Goal: Task Accomplishment & Management: Manage account settings

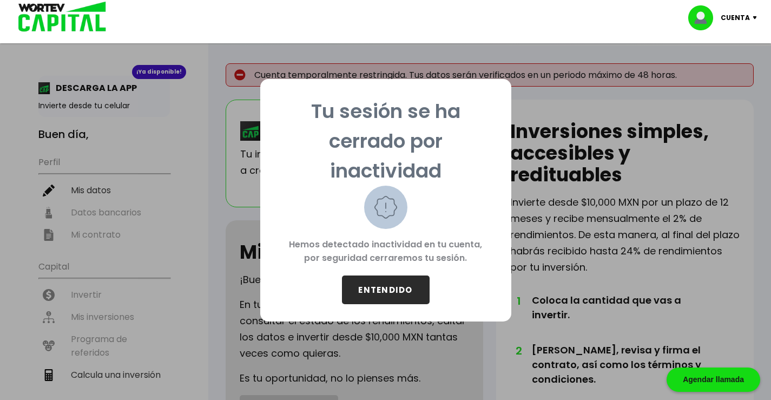
click at [400, 292] on button "ENTENDIDO" at bounding box center [386, 289] width 88 height 29
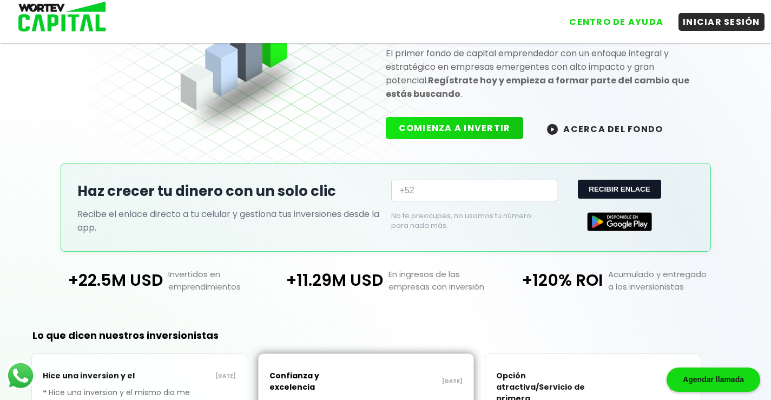
scroll to position [108, 0]
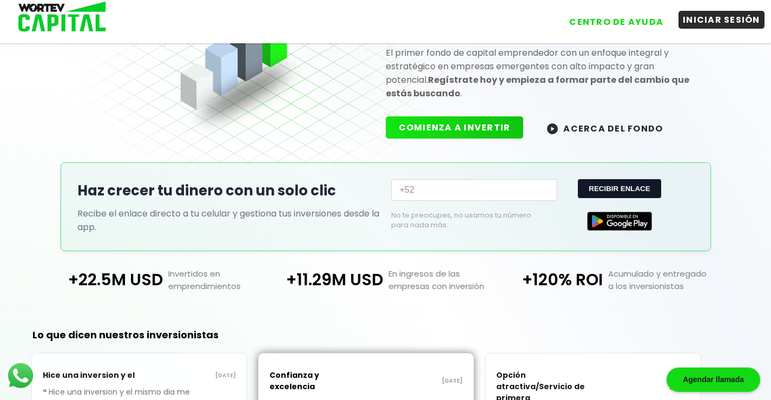
click at [711, 21] on button "INICIAR SESIÓN" at bounding box center [721, 20] width 86 height 18
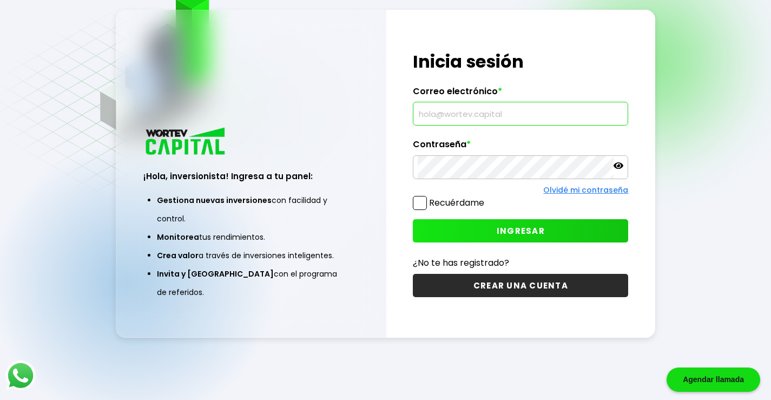
click at [509, 112] on input "text" at bounding box center [521, 113] width 206 height 23
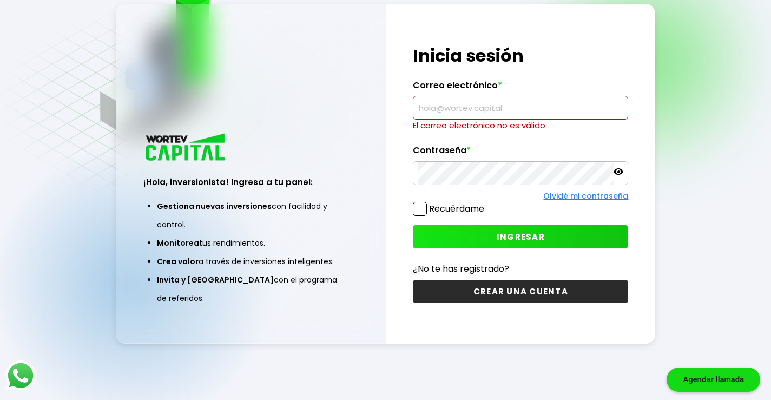
type input "[EMAIL_ADDRESS][DOMAIN_NAME]"
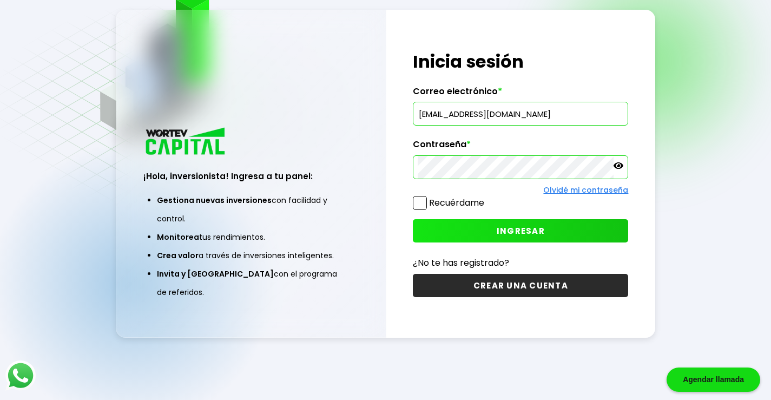
click at [423, 205] on span at bounding box center [420, 203] width 14 height 14
click at [486, 197] on input "Recuérdame" at bounding box center [486, 197] width 0 height 0
click at [421, 203] on span at bounding box center [420, 203] width 14 height 14
click at [486, 197] on input "Recuérdame" at bounding box center [486, 197] width 0 height 0
click at [525, 231] on span "INGRESAR" at bounding box center [521, 230] width 48 height 11
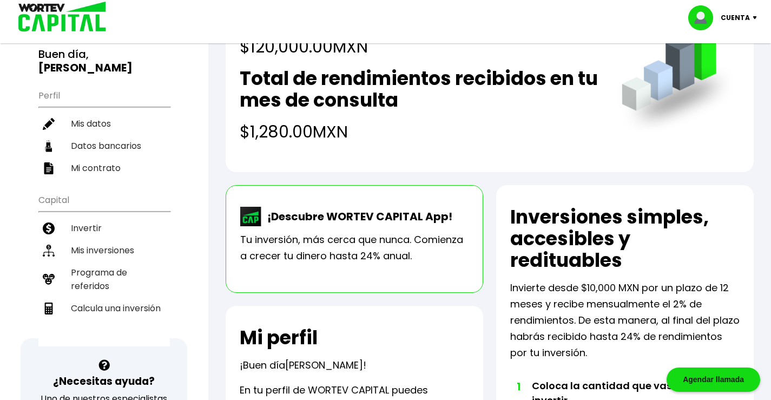
scroll to position [62, 0]
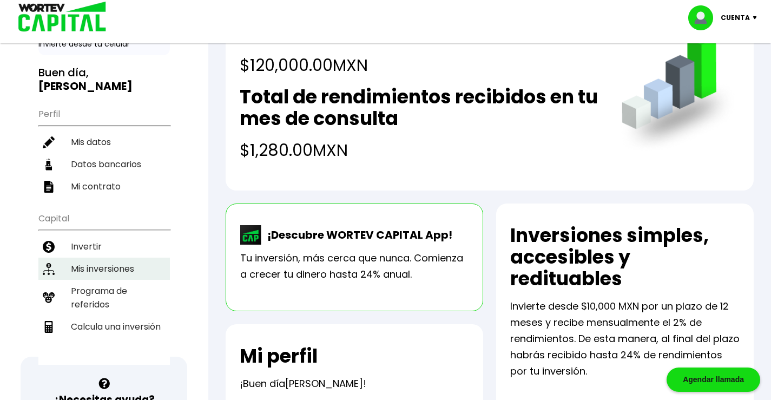
click at [122, 258] on li "Mis inversiones" at bounding box center [103, 269] width 131 height 22
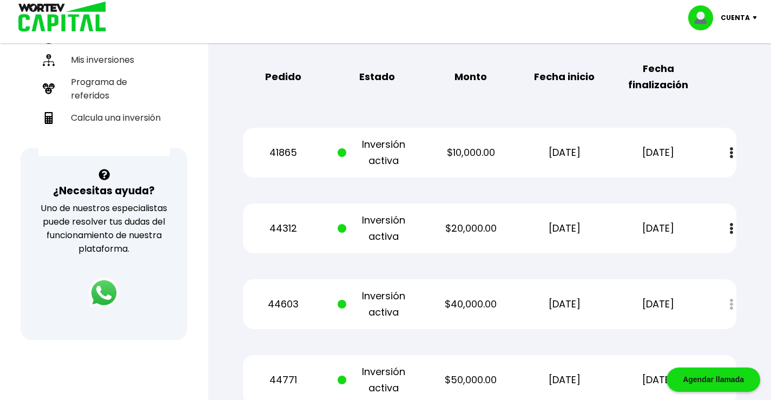
scroll to position [325, 0]
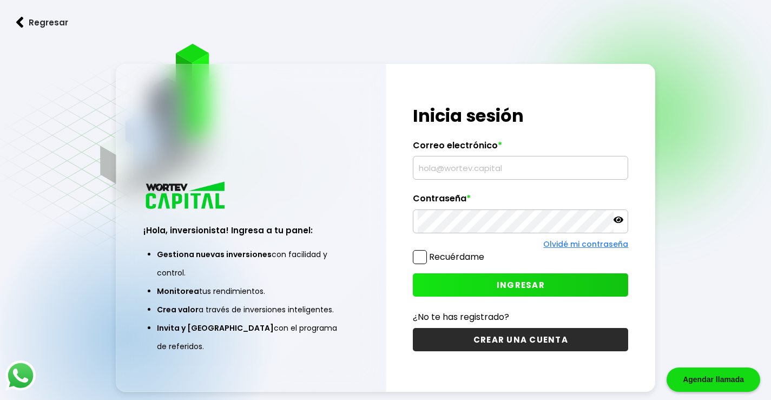
click at [443, 166] on input "text" at bounding box center [521, 167] width 206 height 23
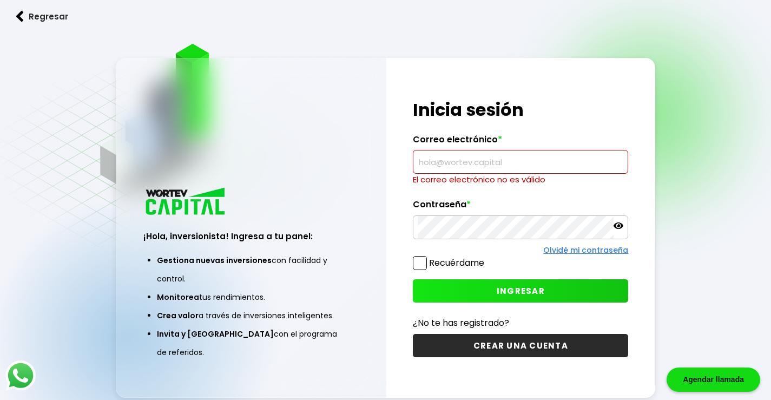
type input "[EMAIL_ADDRESS][DOMAIN_NAME]"
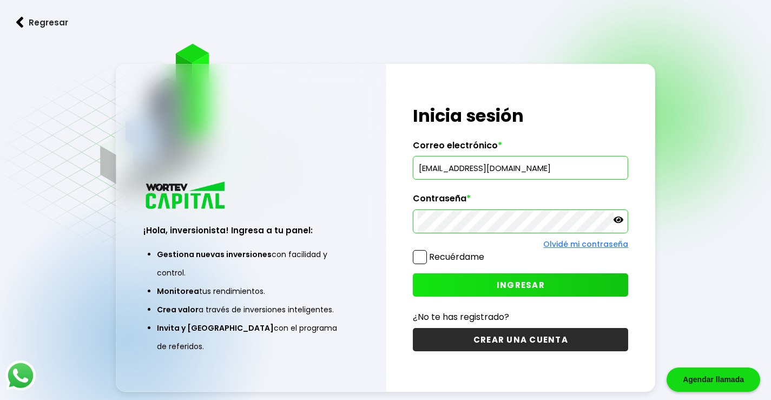
click at [497, 289] on span "INGRESAR" at bounding box center [521, 284] width 48 height 11
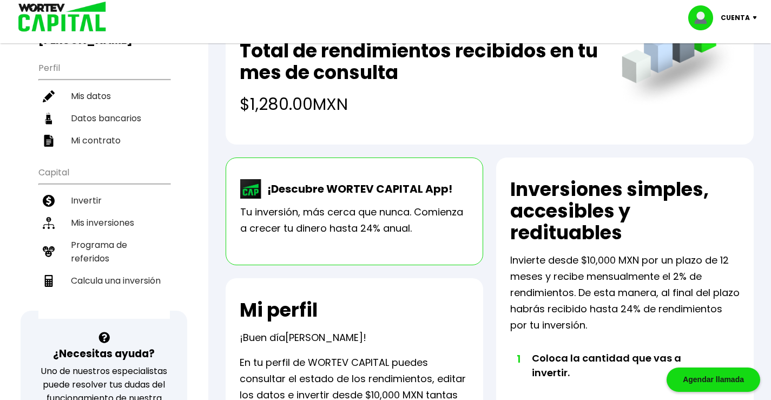
scroll to position [108, 0]
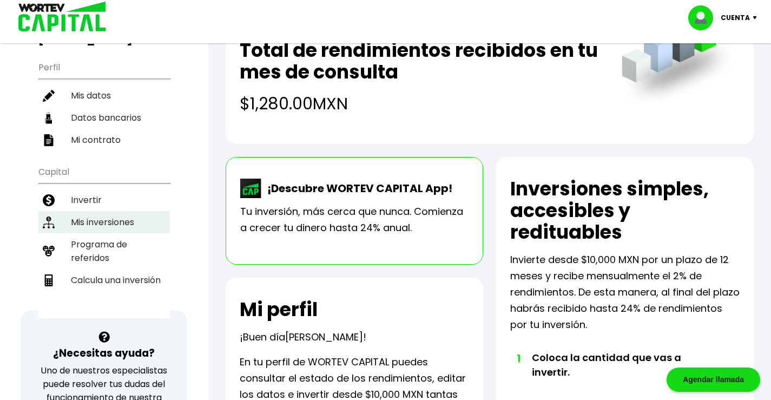
click at [128, 211] on li "Mis inversiones" at bounding box center [103, 222] width 131 height 22
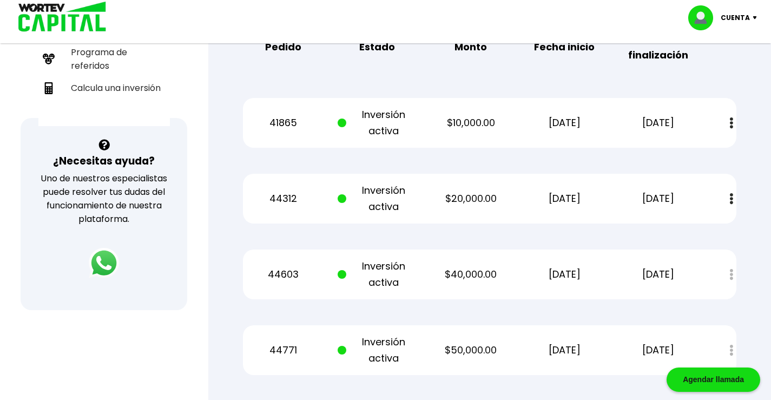
scroll to position [325, 0]
